Goal: Task Accomplishment & Management: Manage account settings

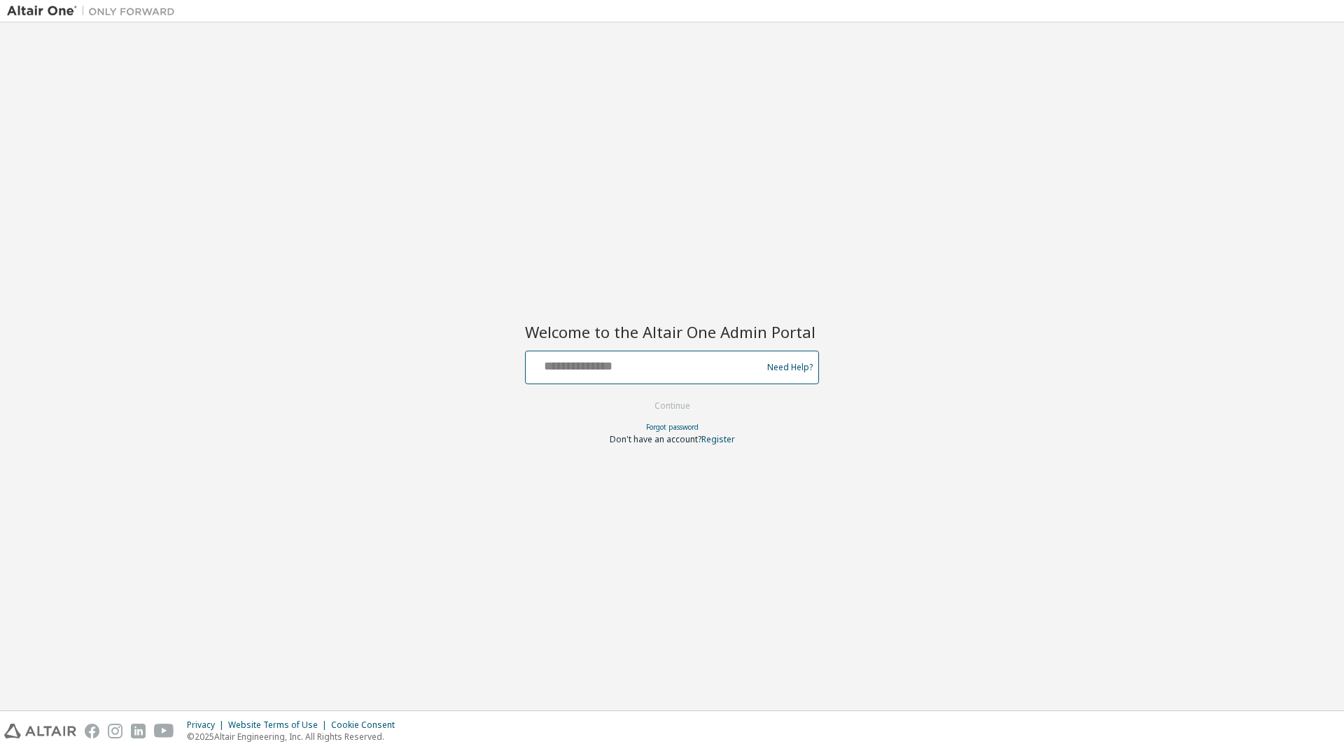
click at [664, 360] on input "text" at bounding box center [645, 364] width 229 height 20
type input "**********"
click at [668, 416] on button "Continue" at bounding box center [672, 405] width 65 height 21
